Goal: Navigation & Orientation: Understand site structure

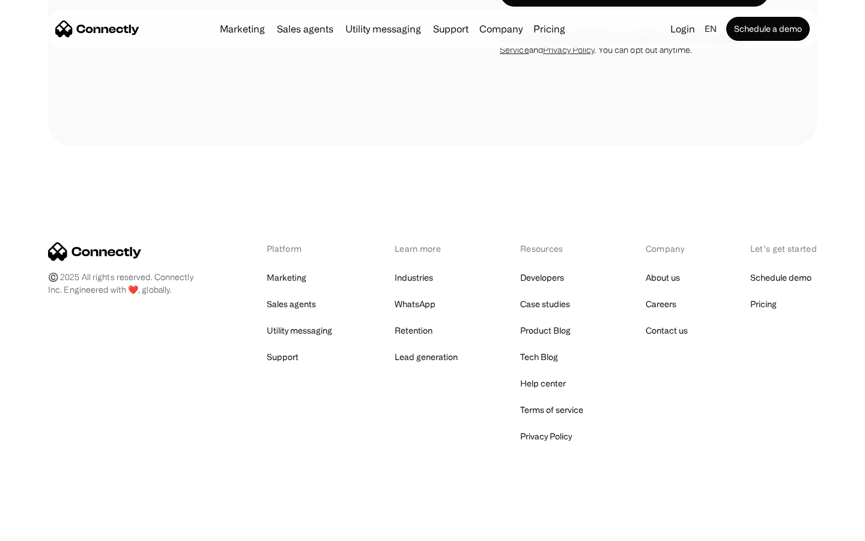
scroll to position [814, 0]
